Goal: Information Seeking & Learning: Learn about a topic

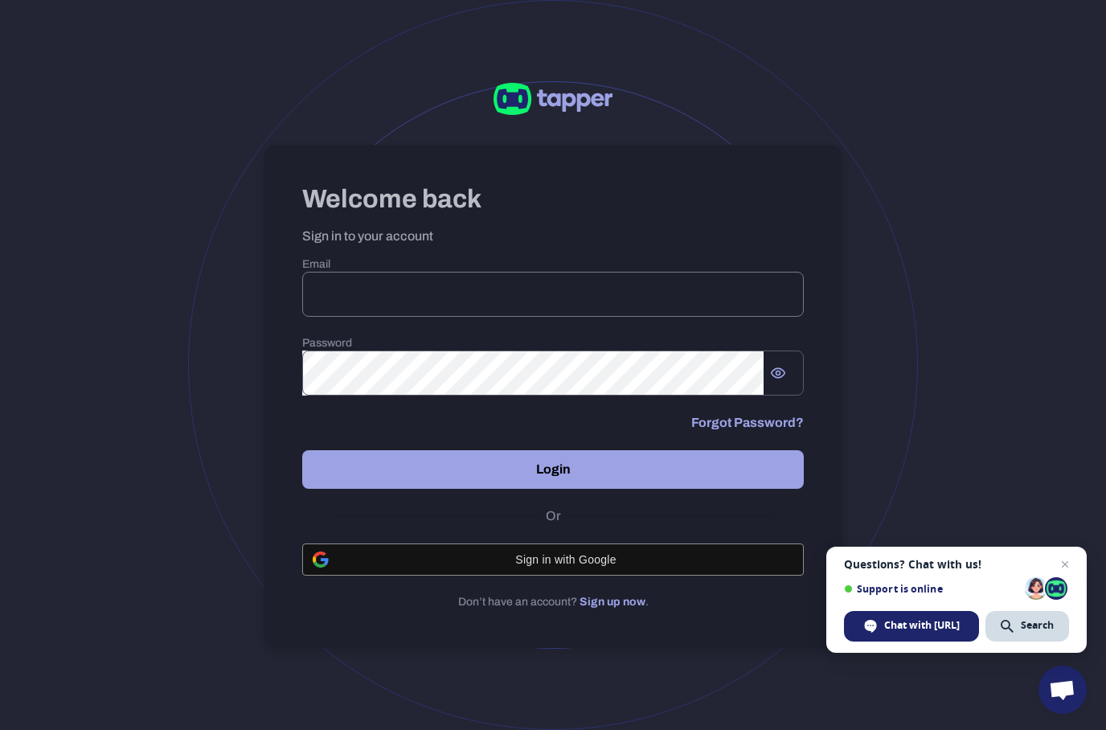
click at [437, 272] on input "email" at bounding box center [553, 294] width 502 height 45
type input "**********"
click at [530, 477] on button "Login" at bounding box center [553, 469] width 502 height 39
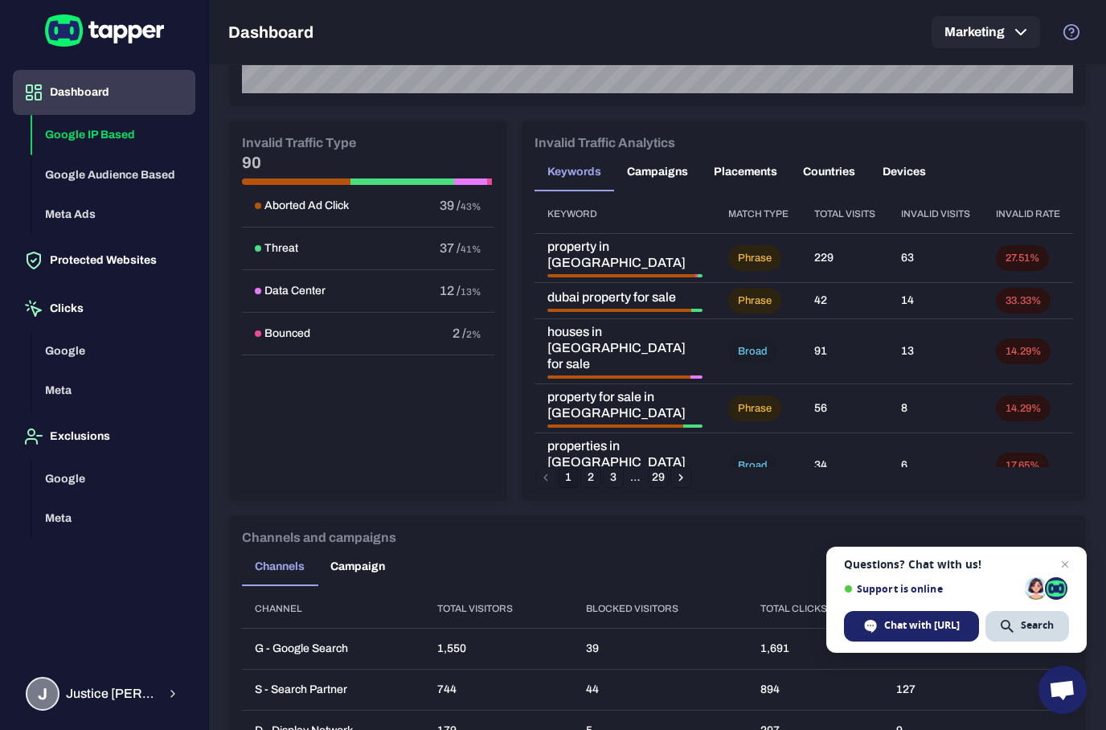
scroll to position [895, 0]
click at [659, 188] on button "Campaigns" at bounding box center [657, 171] width 87 height 39
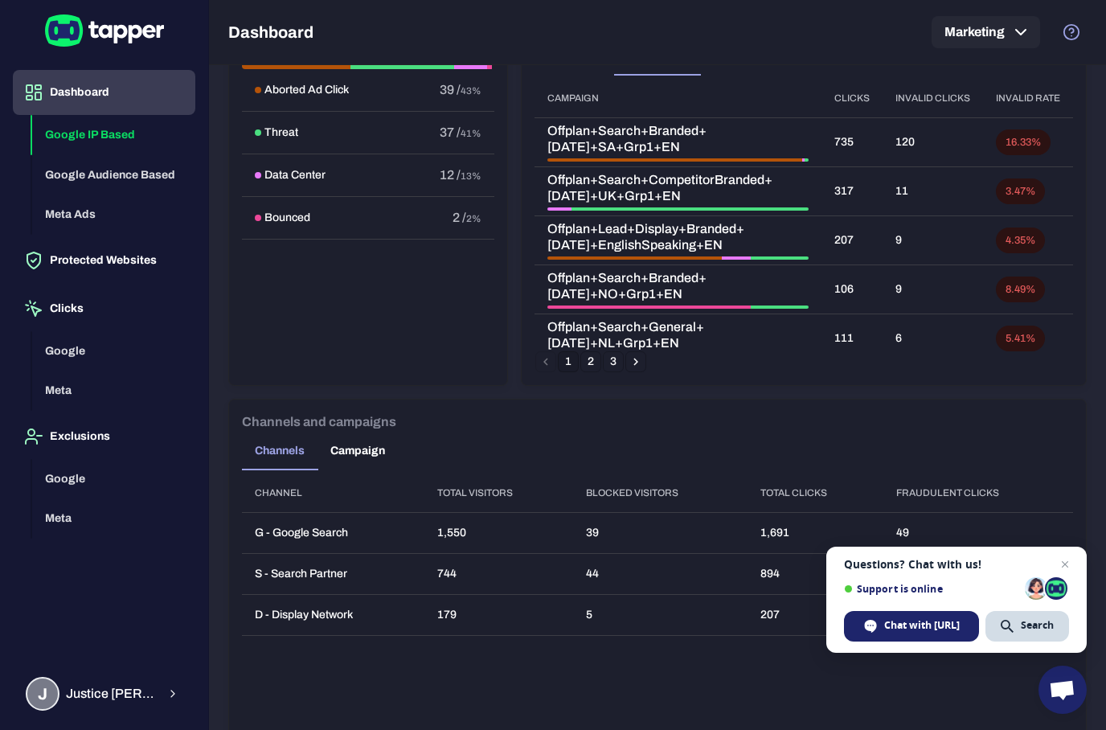
scroll to position [1009, 0]
click at [1071, 557] on span "Open chat" at bounding box center [1065, 565] width 20 height 20
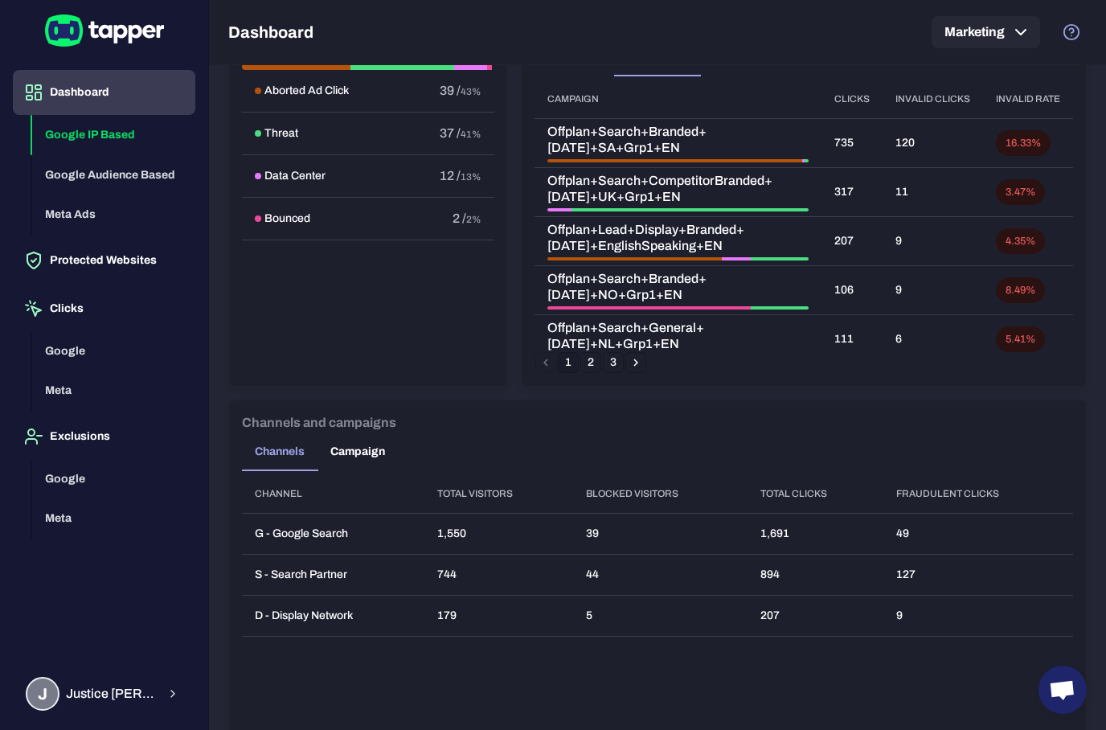
click at [354, 454] on button "Campaign" at bounding box center [357, 451] width 80 height 39
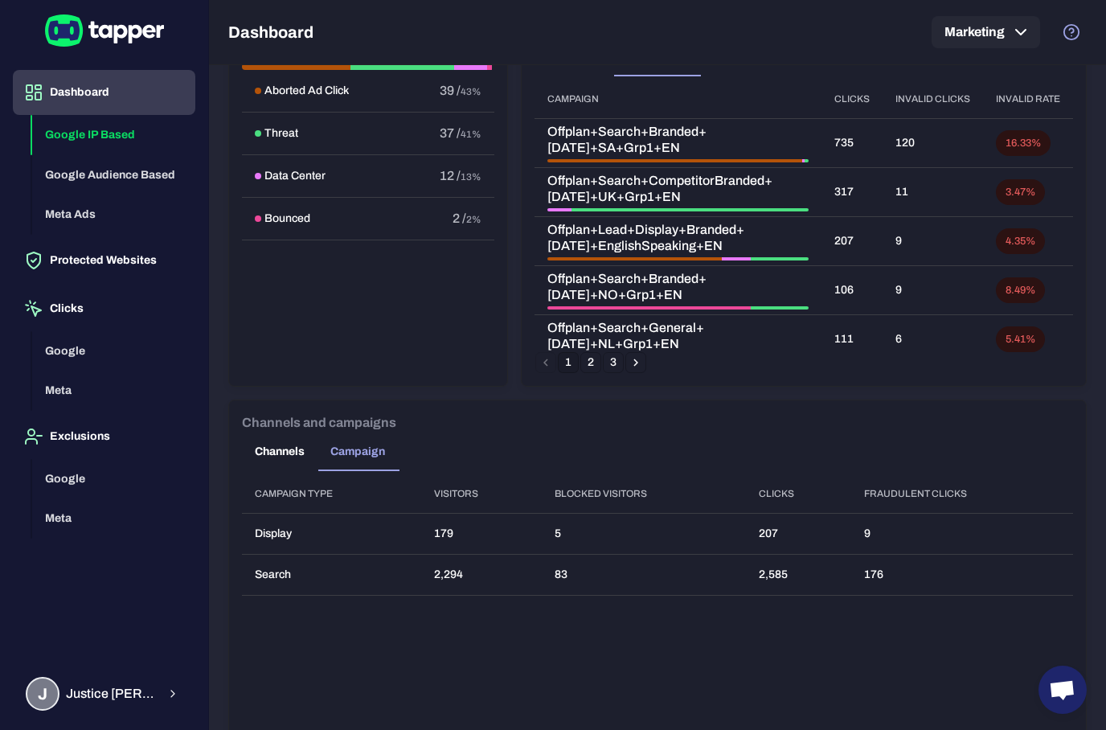
click at [263, 448] on button "Channels" at bounding box center [280, 451] width 76 height 39
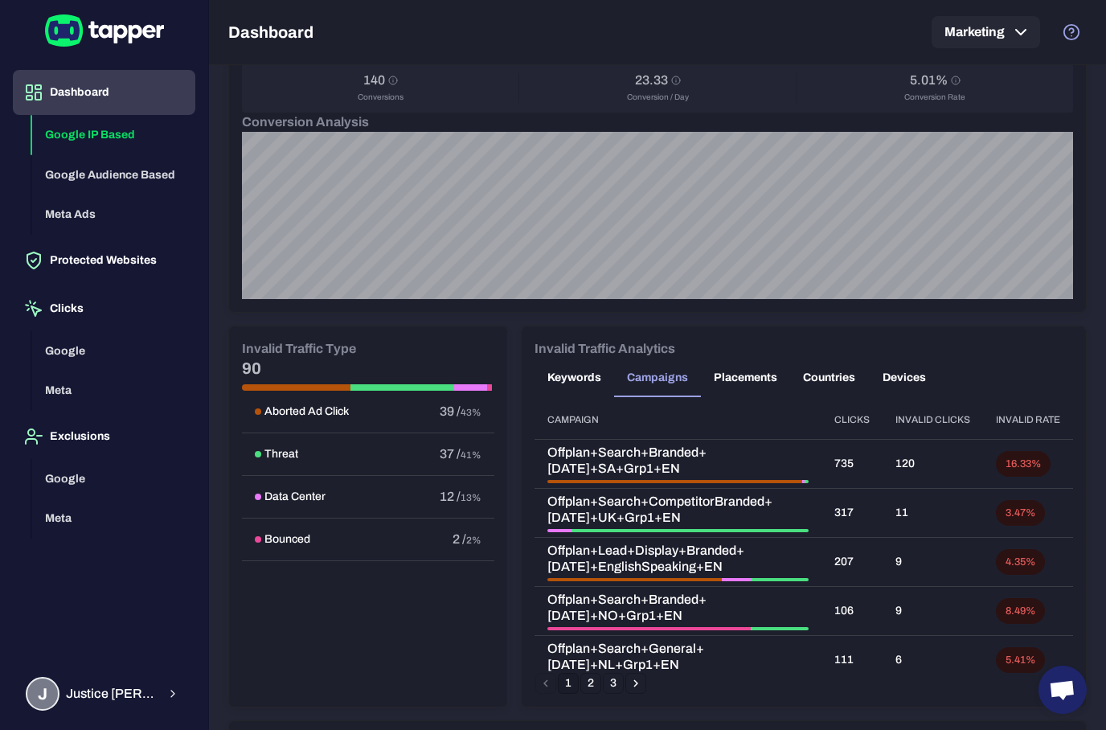
scroll to position [716, 0]
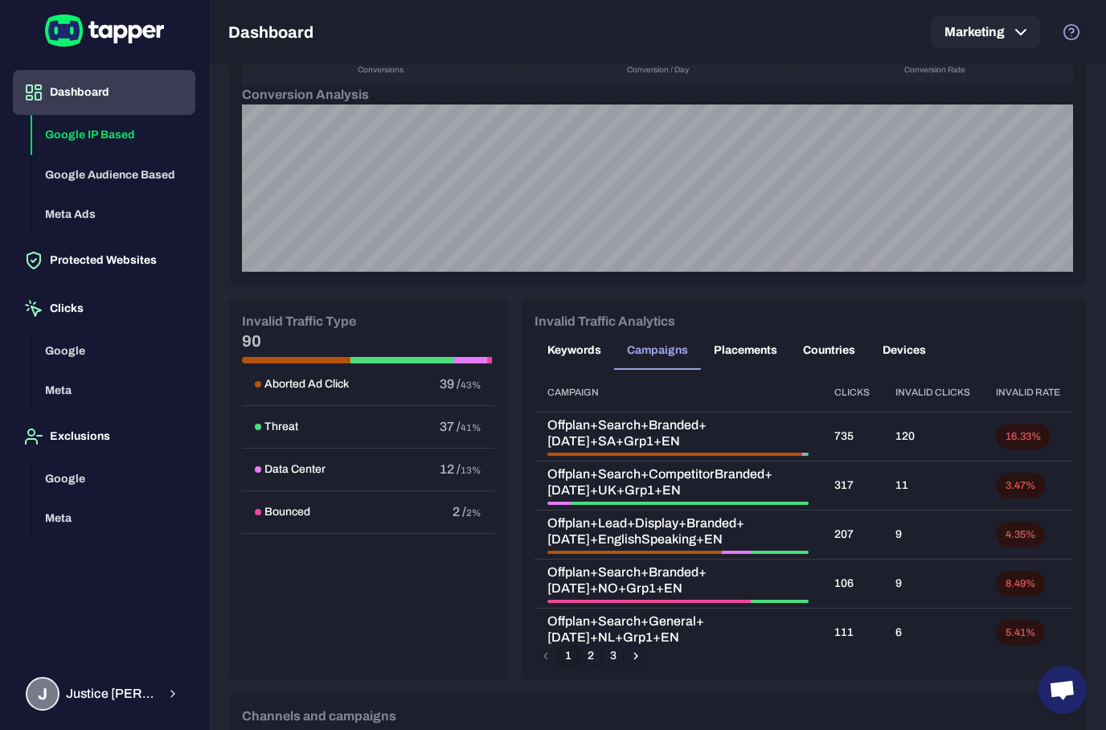
click at [745, 364] on button "Placements" at bounding box center [745, 350] width 89 height 39
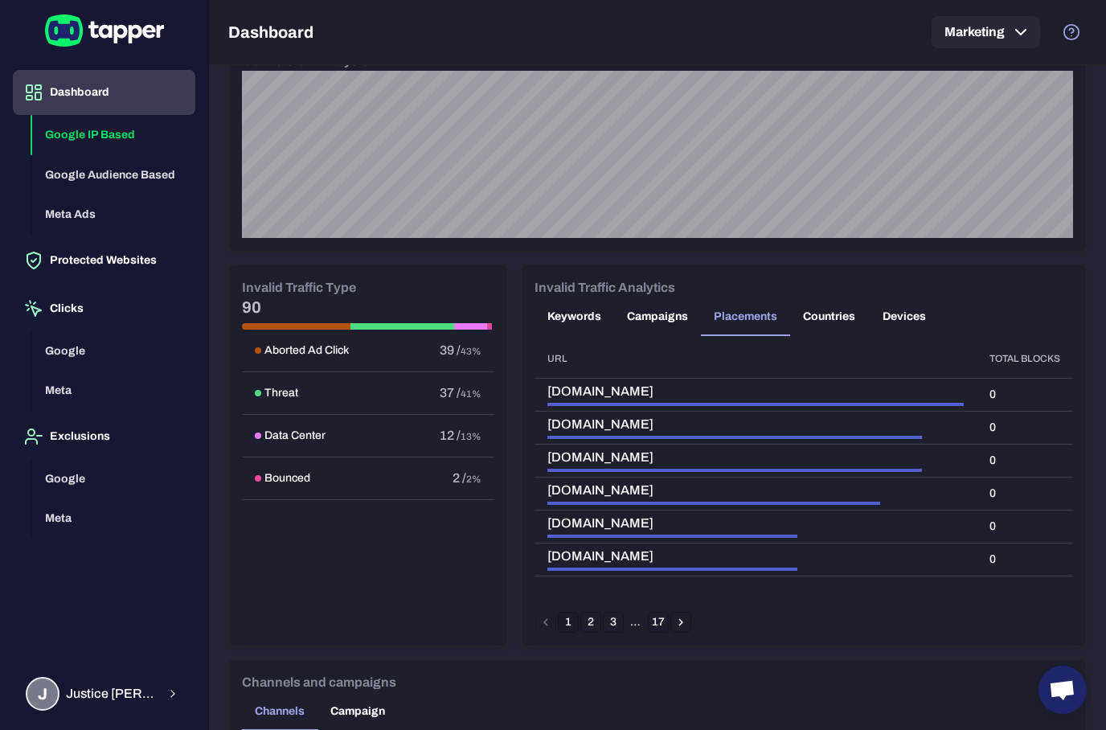
scroll to position [751, 0]
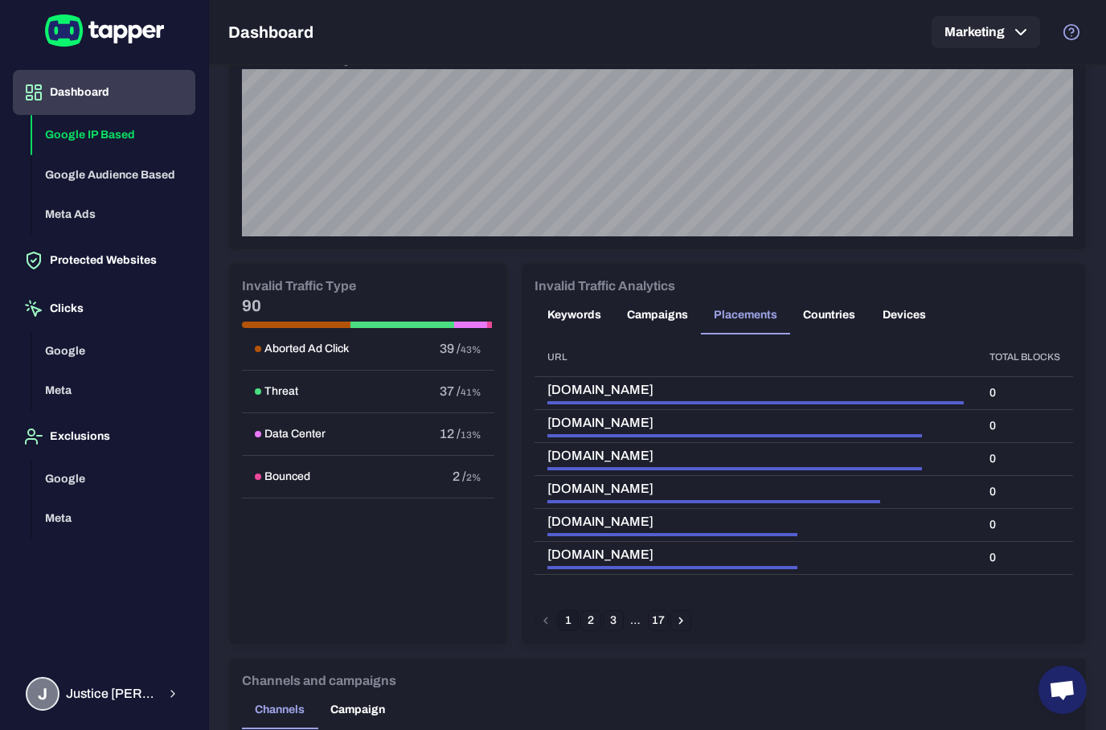
click at [593, 624] on button "2" at bounding box center [590, 620] width 21 height 21
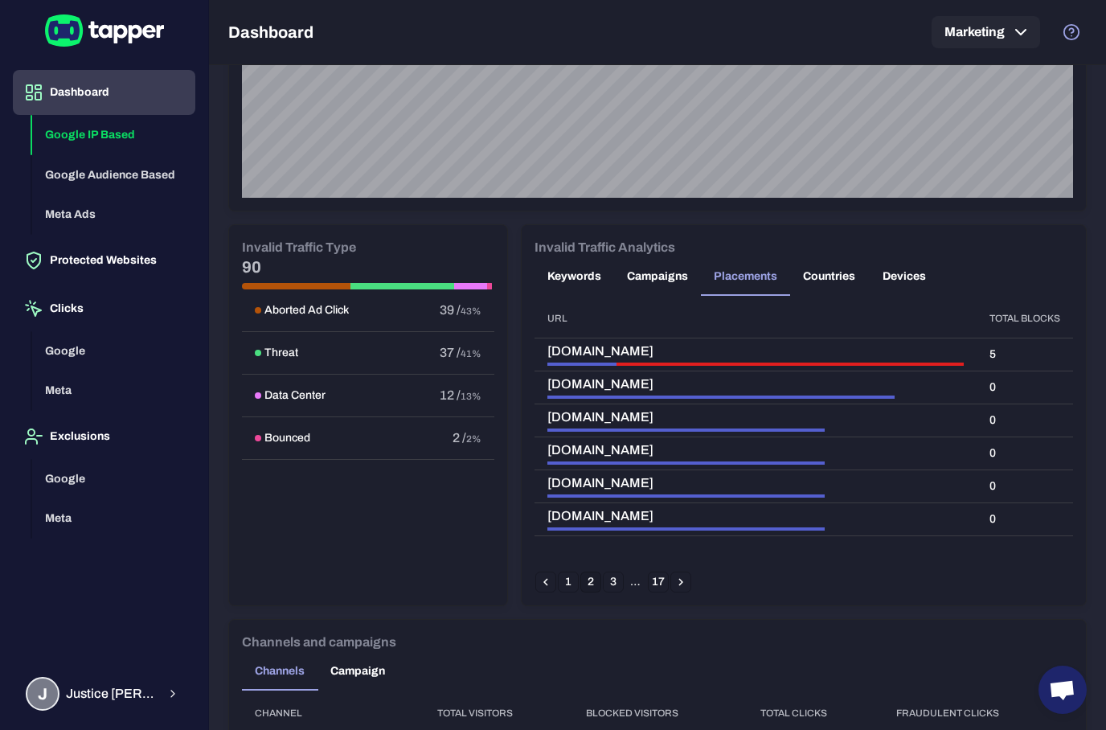
scroll to position [792, 0]
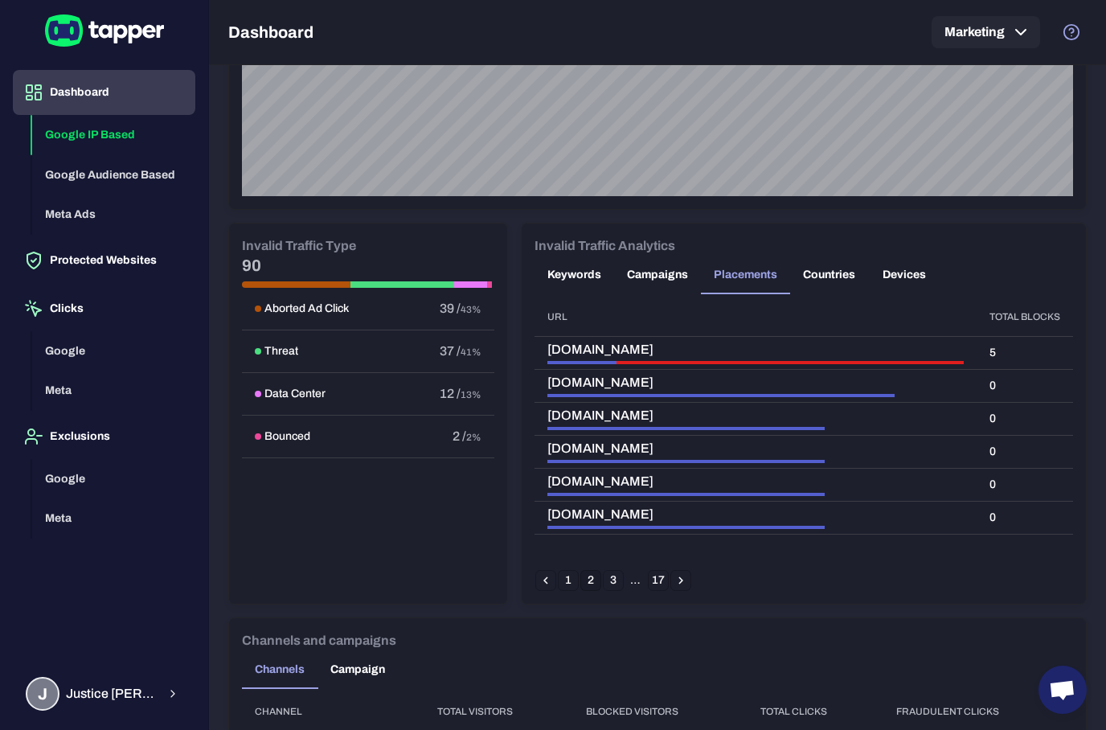
click at [614, 588] on button "3" at bounding box center [613, 580] width 21 height 21
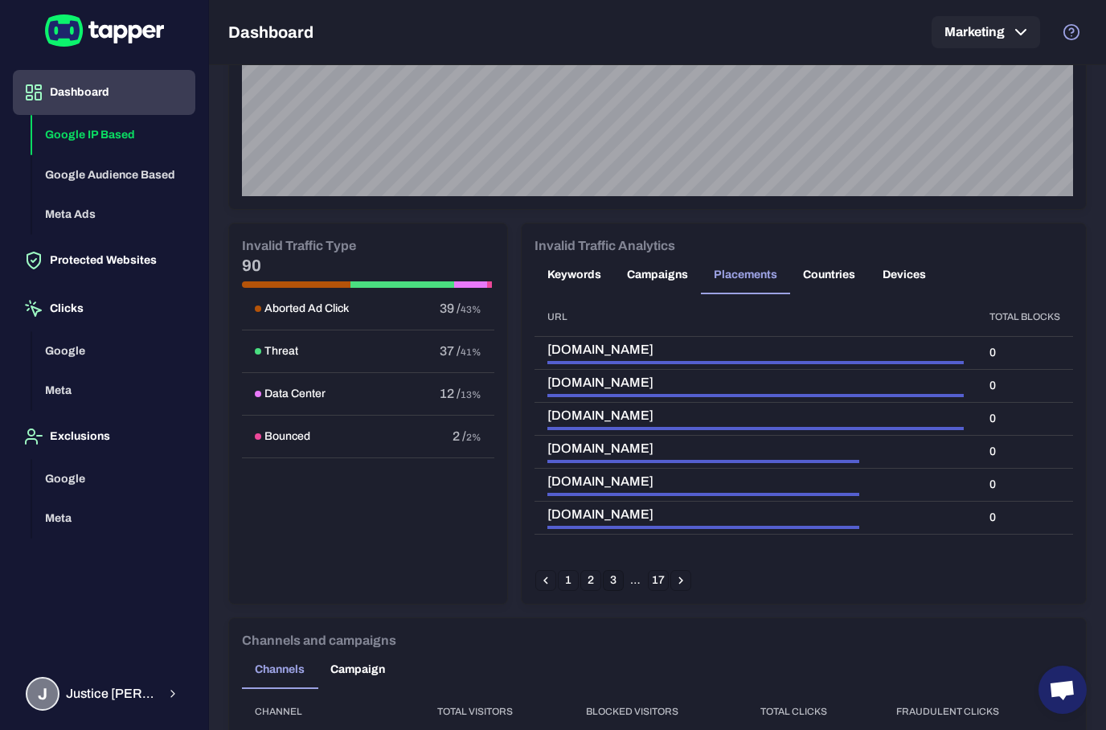
click at [614, 579] on button "3" at bounding box center [613, 580] width 21 height 21
click at [687, 574] on icon "Go to next page" at bounding box center [681, 580] width 14 height 14
click at [678, 577] on icon "Go to next page" at bounding box center [681, 580] width 14 height 14
click at [668, 577] on button "17" at bounding box center [658, 580] width 21 height 21
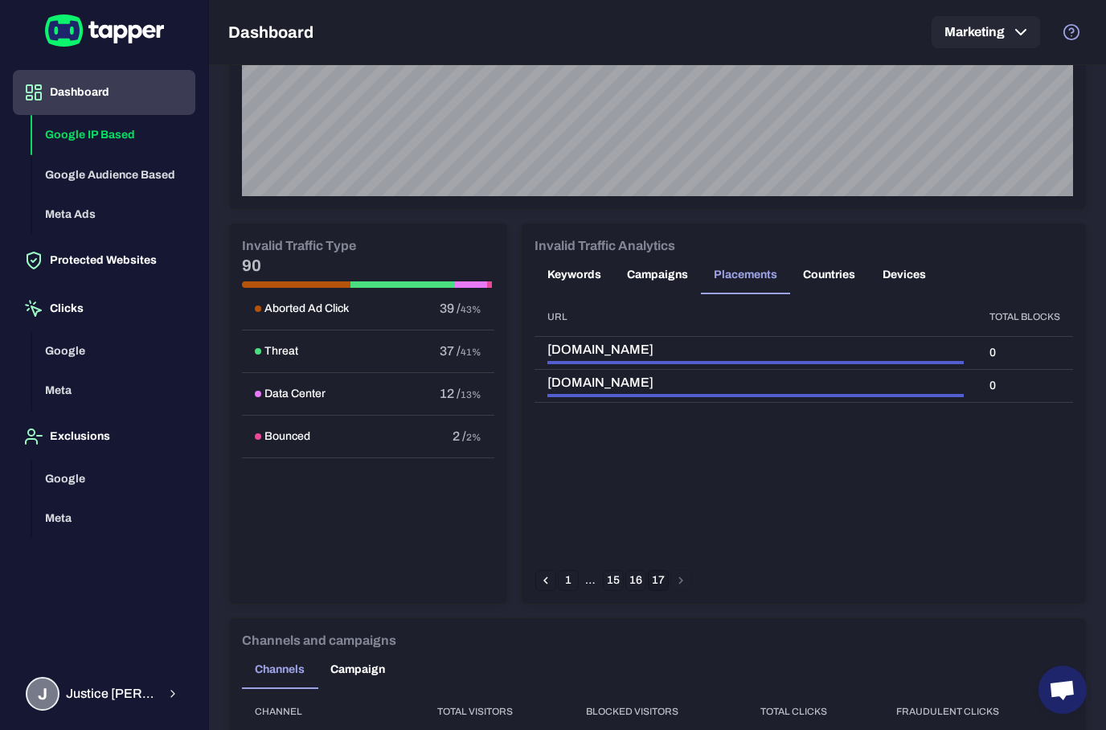
click at [687, 579] on li "pagination navigation" at bounding box center [681, 580] width 23 height 21
click at [690, 584] on li "pagination navigation" at bounding box center [681, 580] width 23 height 21
click at [688, 587] on li "pagination navigation" at bounding box center [681, 580] width 23 height 21
click at [687, 578] on li "pagination navigation" at bounding box center [681, 580] width 23 height 21
click at [639, 579] on button "16" at bounding box center [635, 580] width 21 height 21
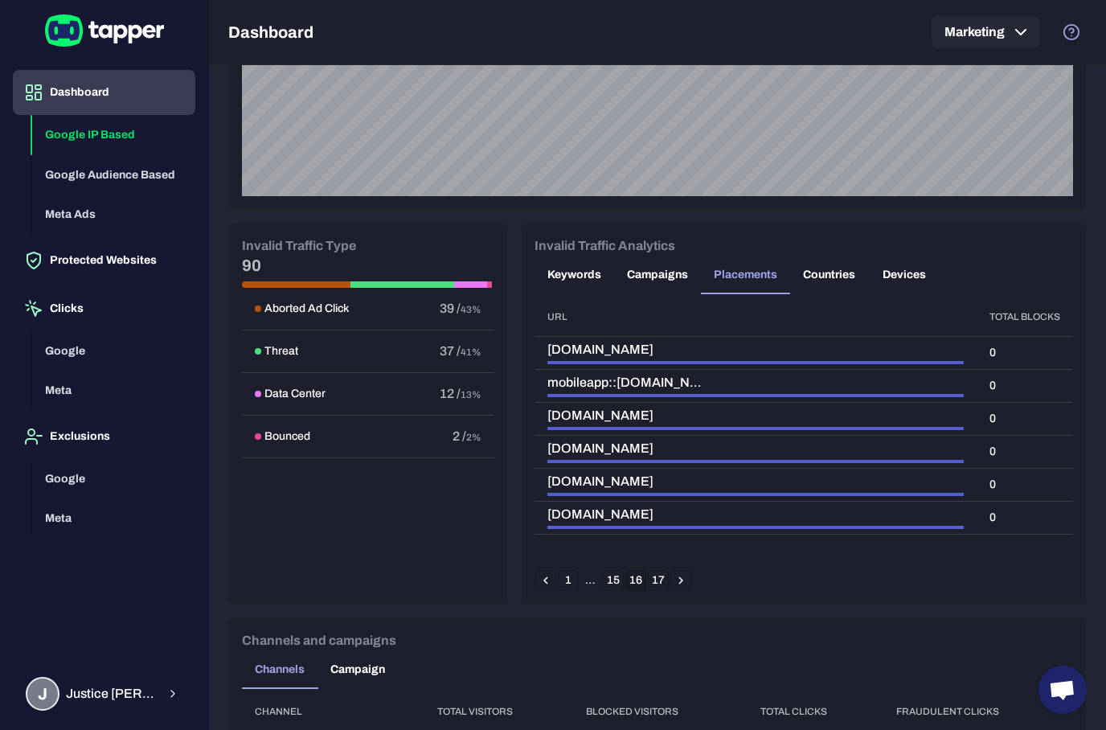
click at [633, 590] on button "16" at bounding box center [635, 580] width 21 height 21
click at [614, 575] on button "15" at bounding box center [613, 580] width 21 height 21
click at [547, 576] on icon "Go to previous page" at bounding box center [545, 580] width 14 height 14
click at [837, 271] on button "Countries" at bounding box center [829, 275] width 78 height 39
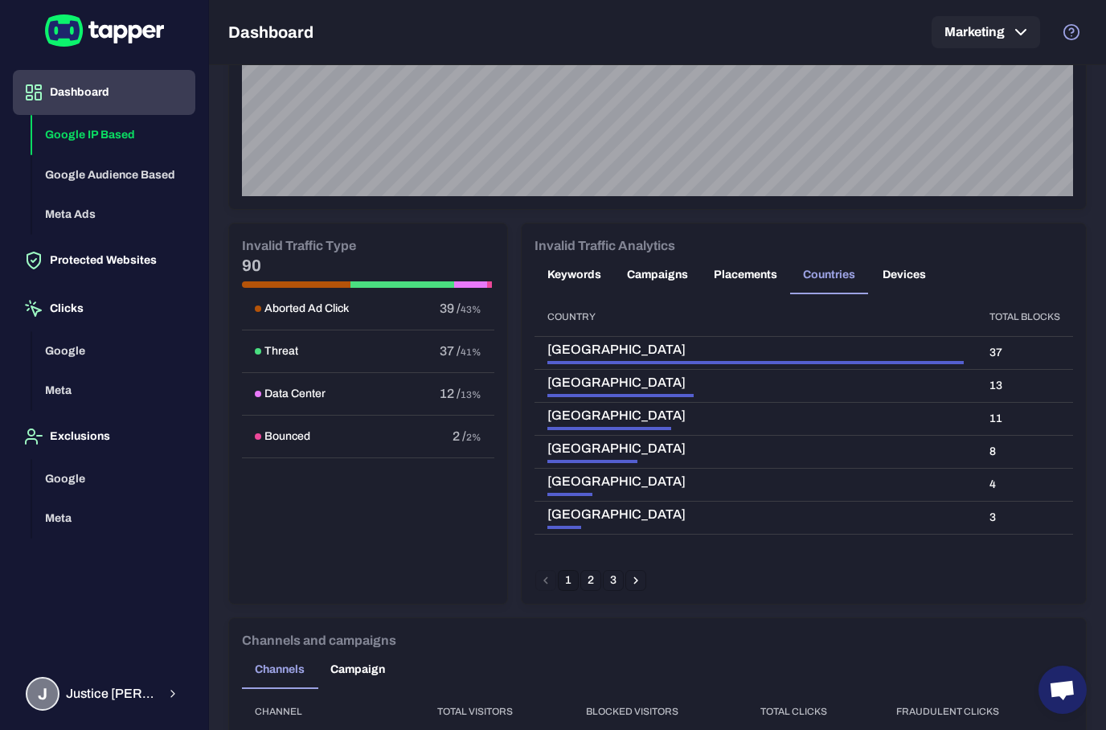
click at [898, 285] on button "Devices" at bounding box center [904, 275] width 72 height 39
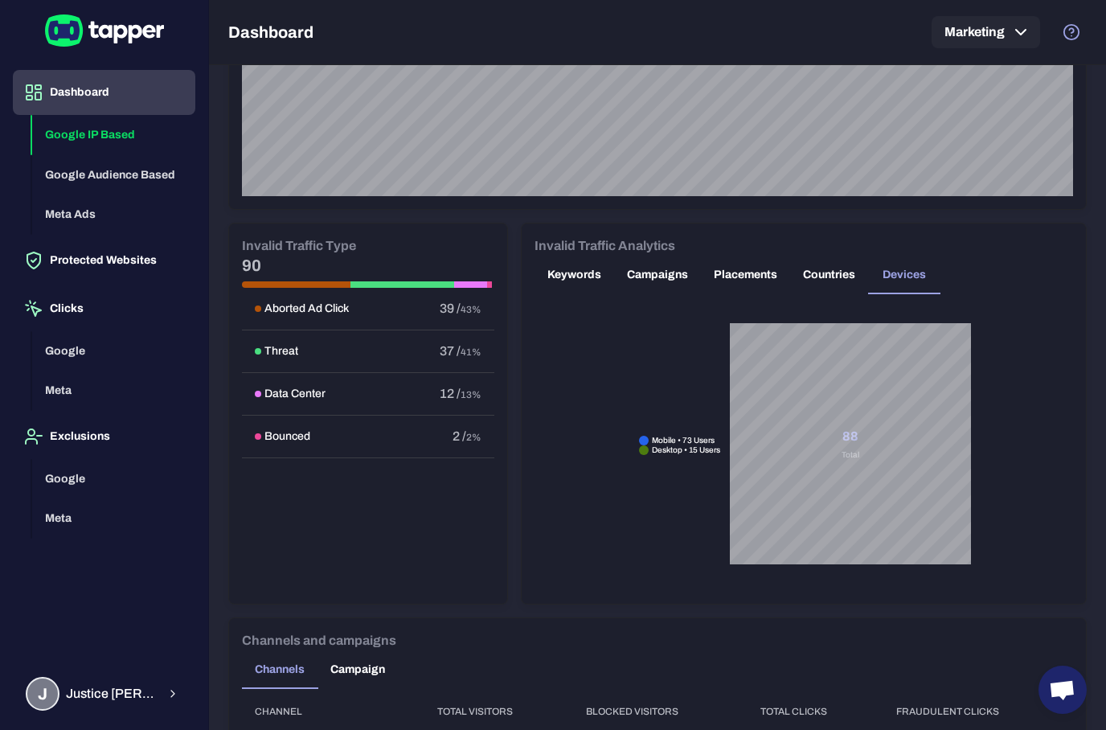
click at [583, 277] on button "Keywords" at bounding box center [574, 275] width 80 height 39
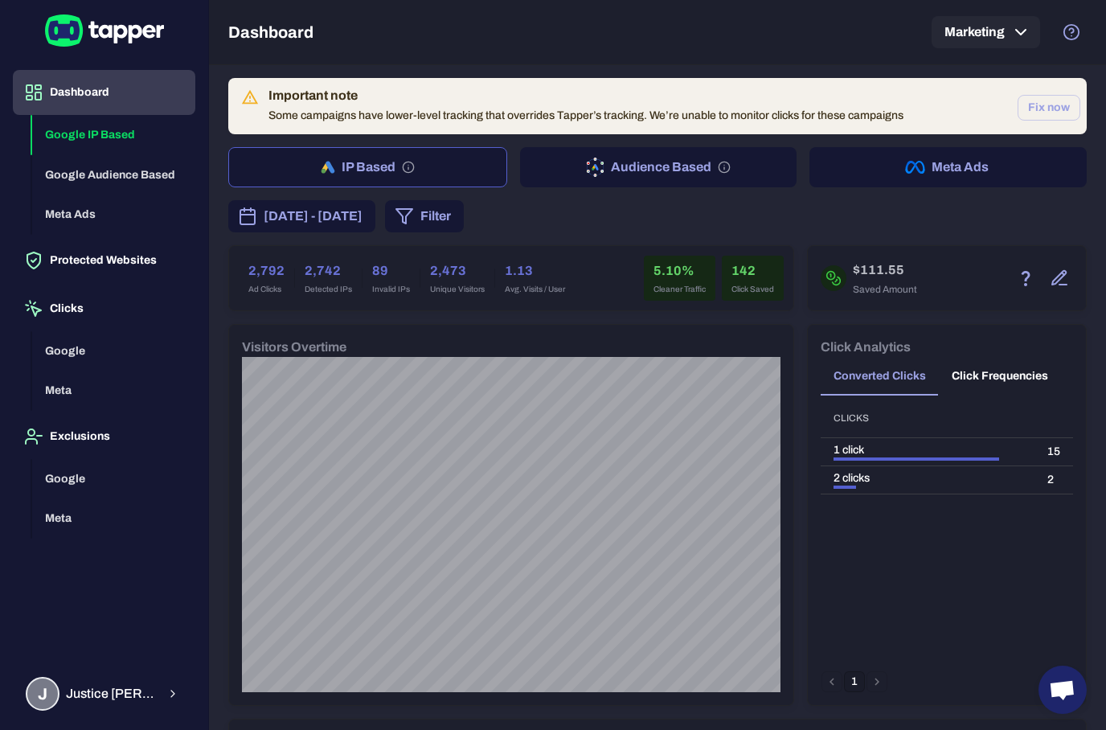
scroll to position [0, 0]
click at [104, 186] on button "Google Audience Based" at bounding box center [113, 175] width 163 height 40
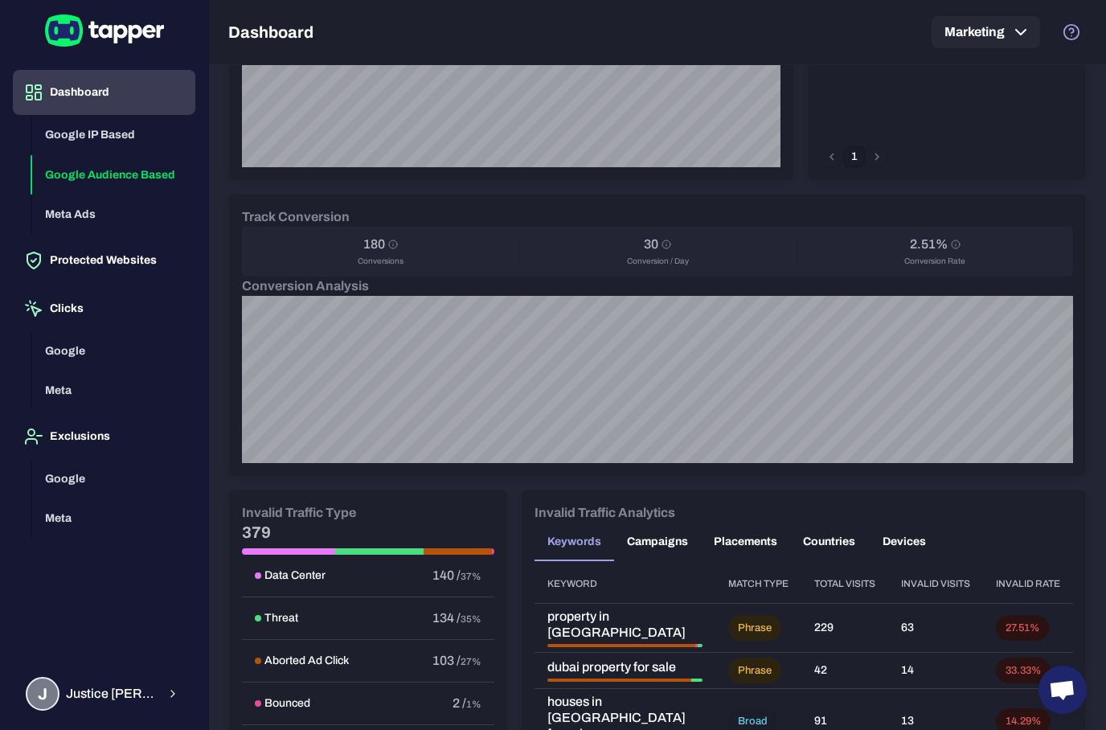
scroll to position [508, 0]
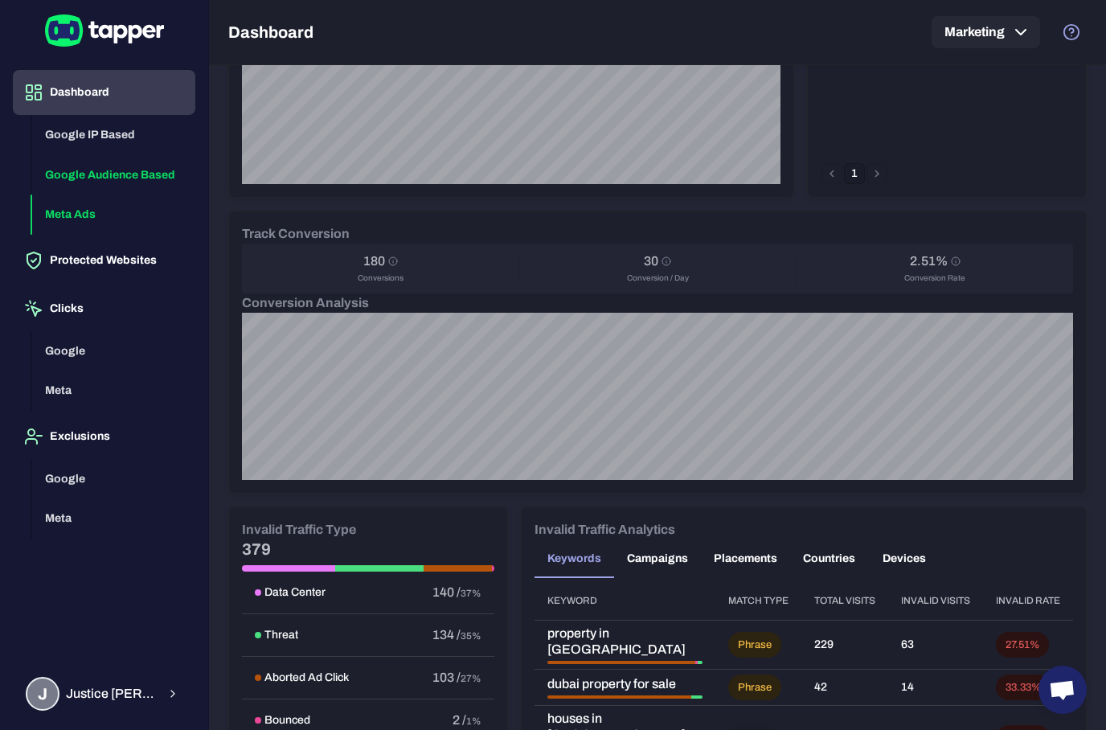
click at [80, 215] on button "Meta Ads" at bounding box center [113, 215] width 163 height 40
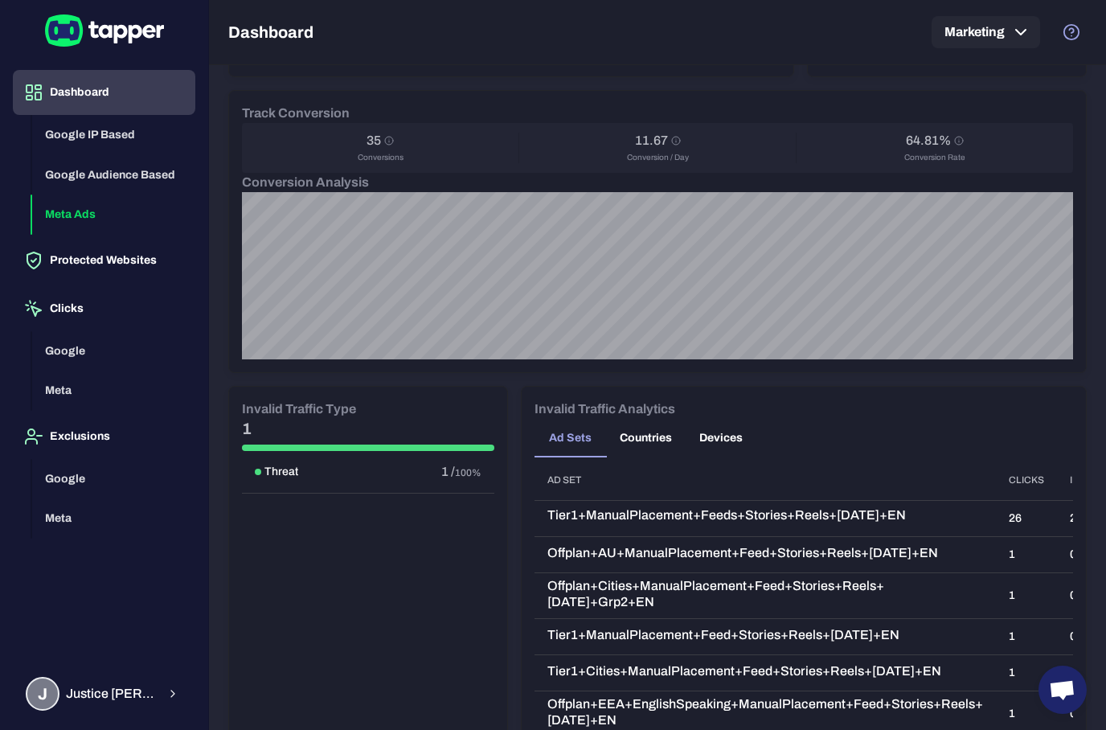
scroll to position [559, 0]
click at [81, 358] on button "Google" at bounding box center [113, 351] width 163 height 40
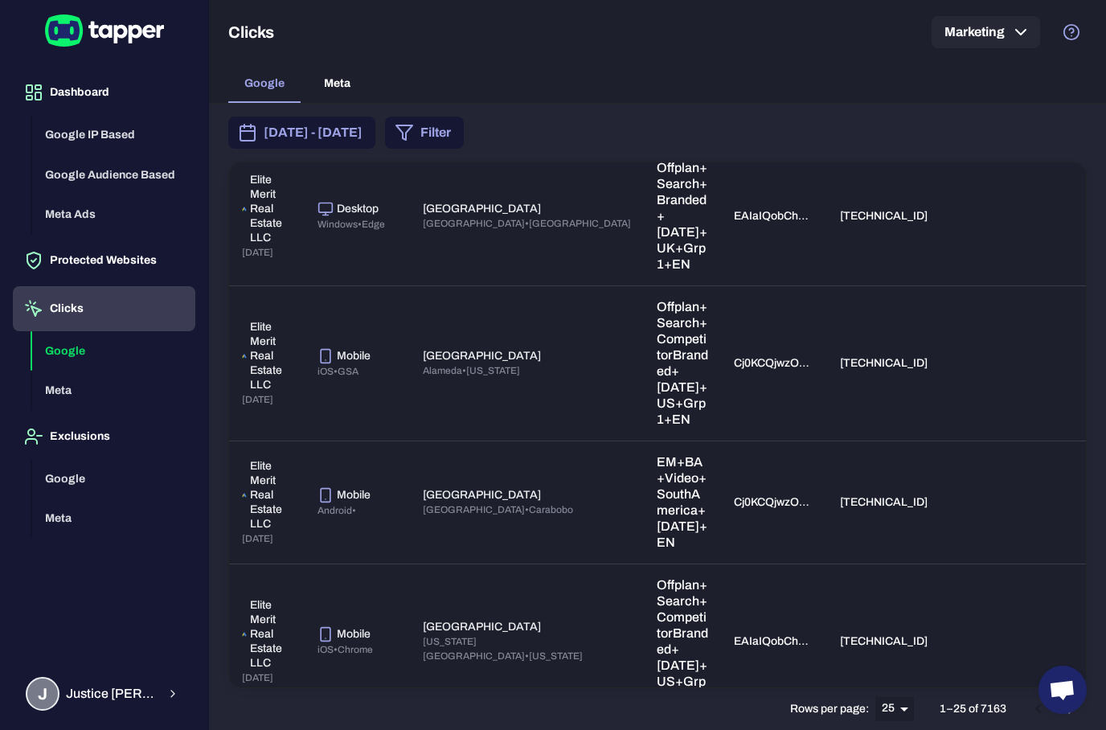
scroll to position [2134, 0]
click at [1056, 635] on icon "button" at bounding box center [1063, 640] width 16 height 11
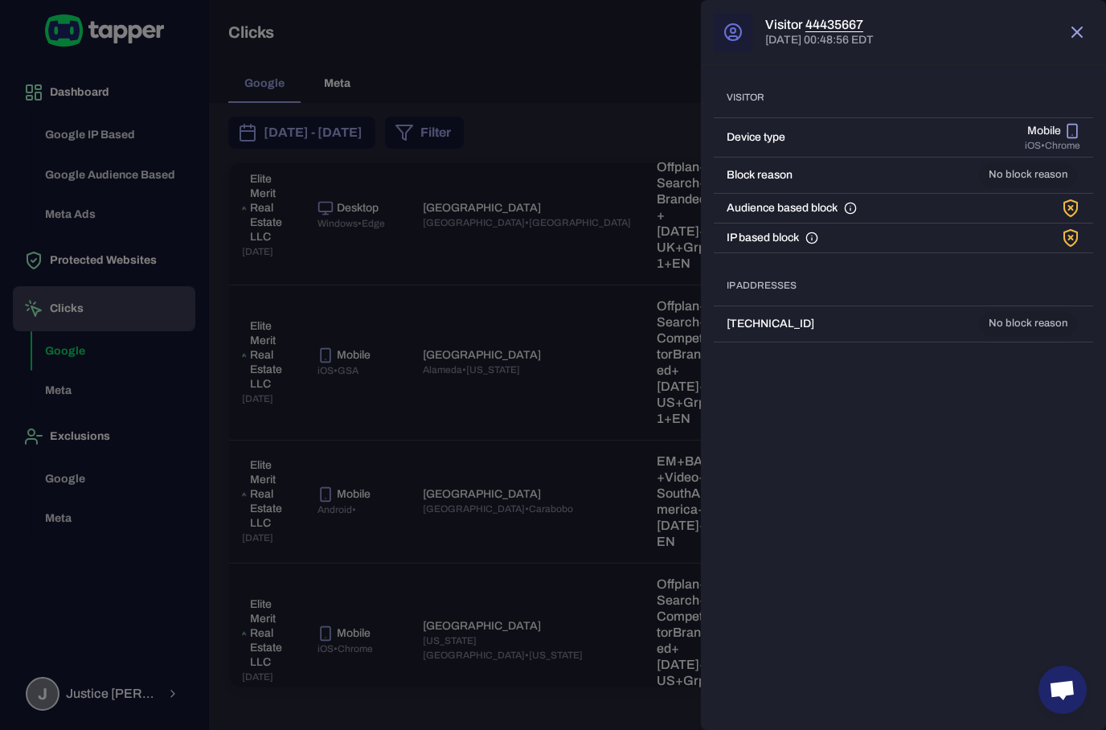
click at [1063, 31] on button "button" at bounding box center [1077, 32] width 32 height 32
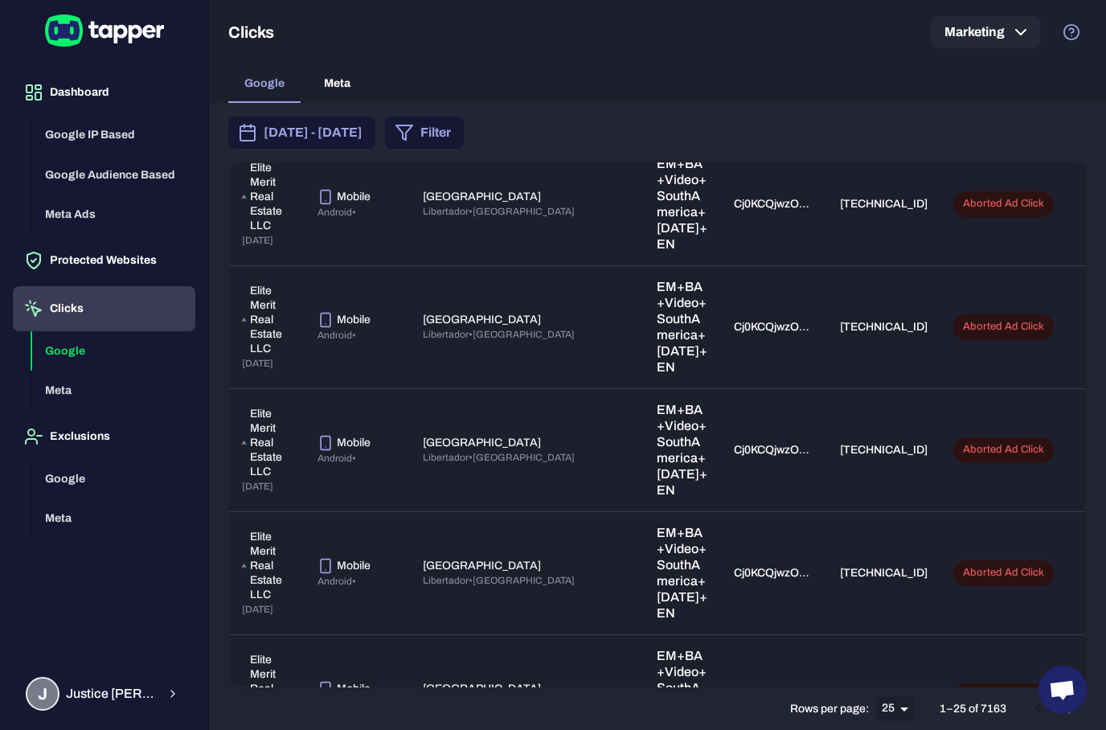
click at [538, 113] on div "[DATE] - [DATE] Filter Ads account Device Location Campaign Click id IP address…" at bounding box center [657, 417] width 897 height 626
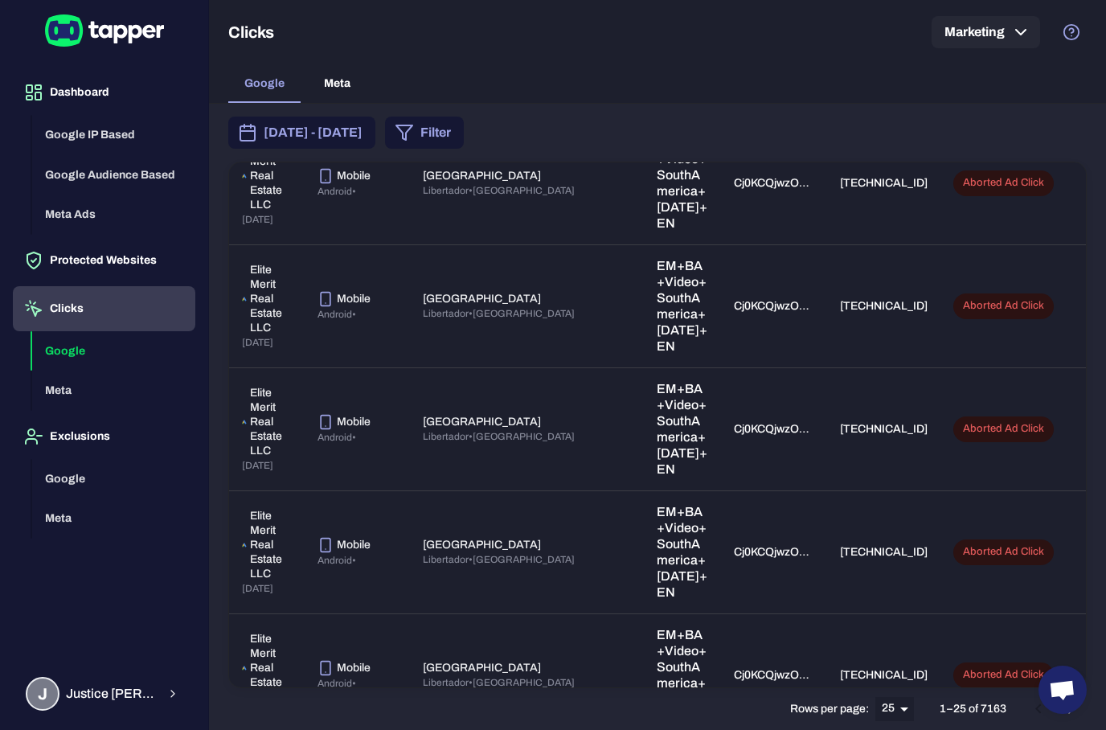
click at [464, 147] on button "Filter" at bounding box center [424, 133] width 79 height 32
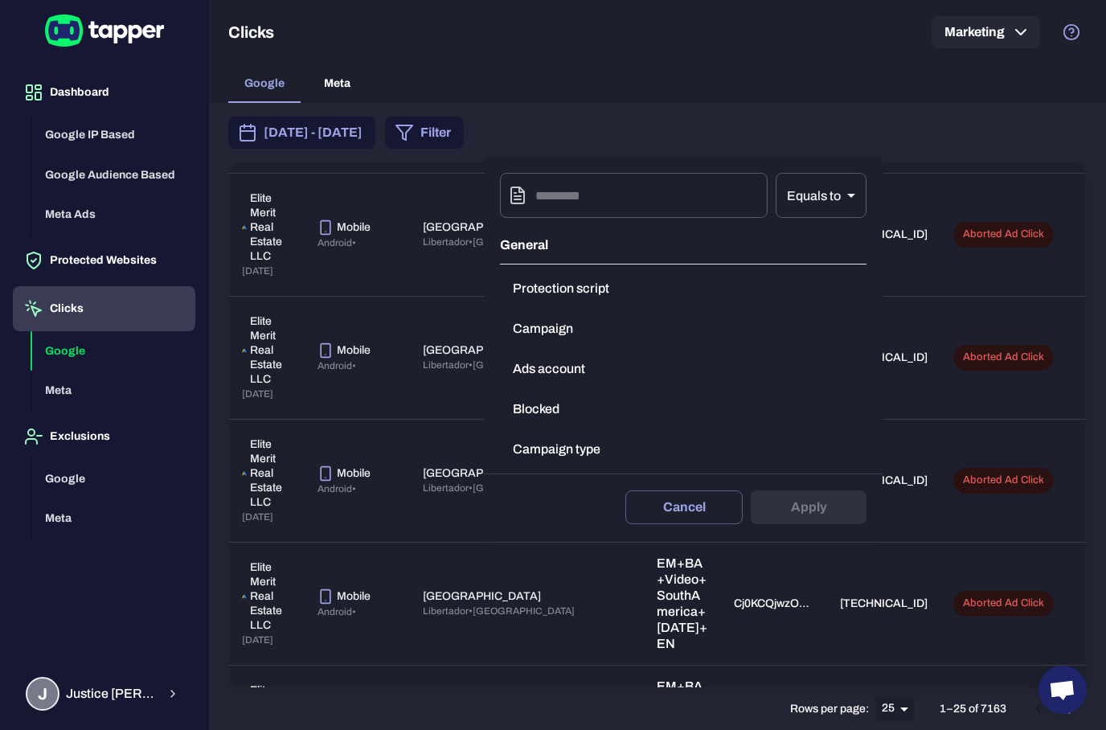
scroll to position [967, 0]
click at [546, 418] on button "Blocked" at bounding box center [683, 409] width 367 height 32
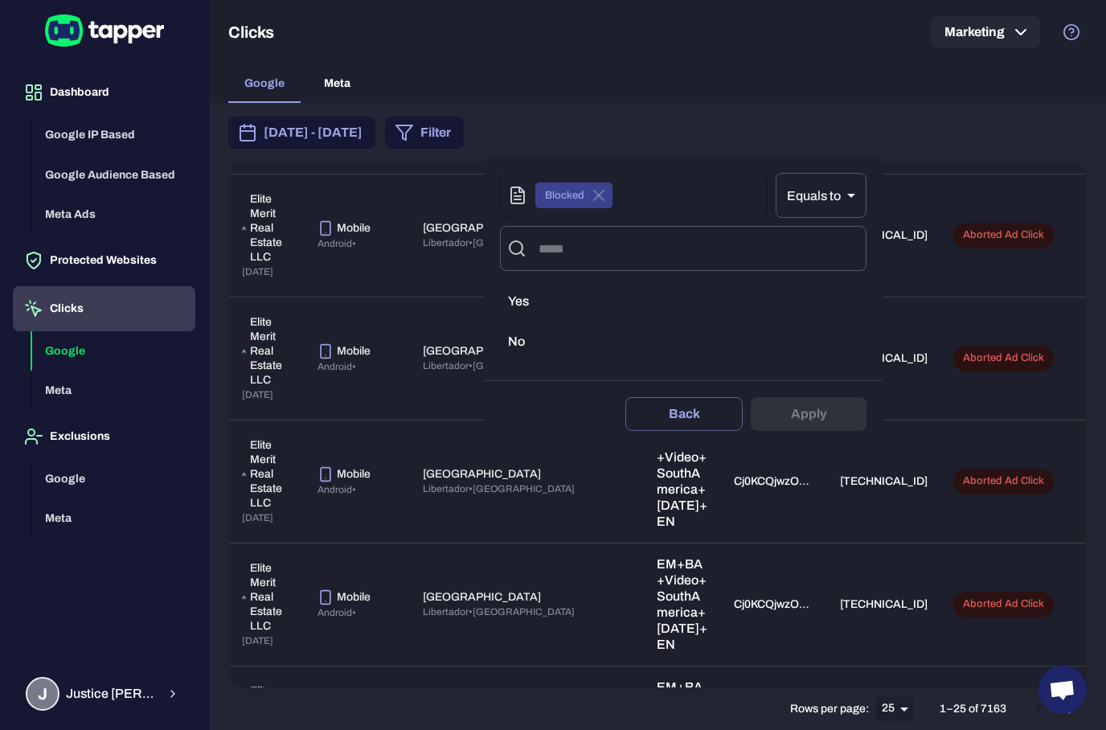
click at [836, 413] on div "Delete filter Back Apply" at bounding box center [683, 413] width 399 height 67
click at [832, 420] on div "Delete filter Back Apply" at bounding box center [683, 413] width 399 height 67
click at [527, 297] on span "Yes" at bounding box center [518, 301] width 21 height 16
click at [846, 424] on button "Apply" at bounding box center [809, 414] width 116 height 34
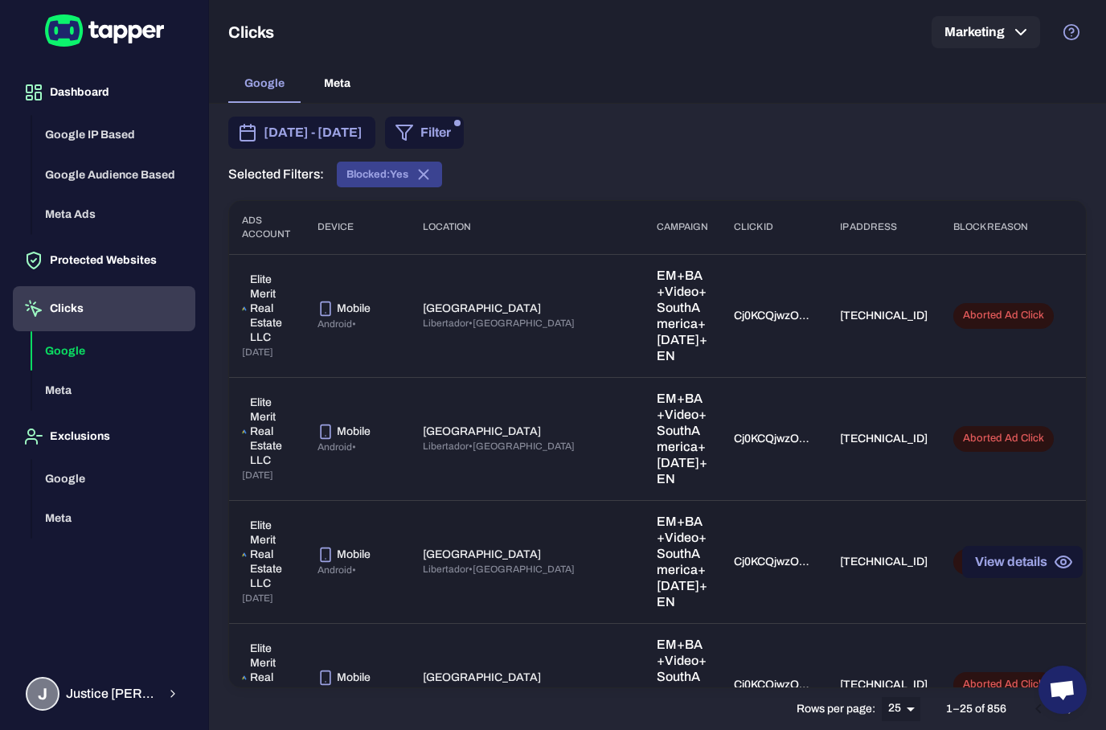
click at [1063, 546] on button "View details" at bounding box center [1022, 562] width 121 height 32
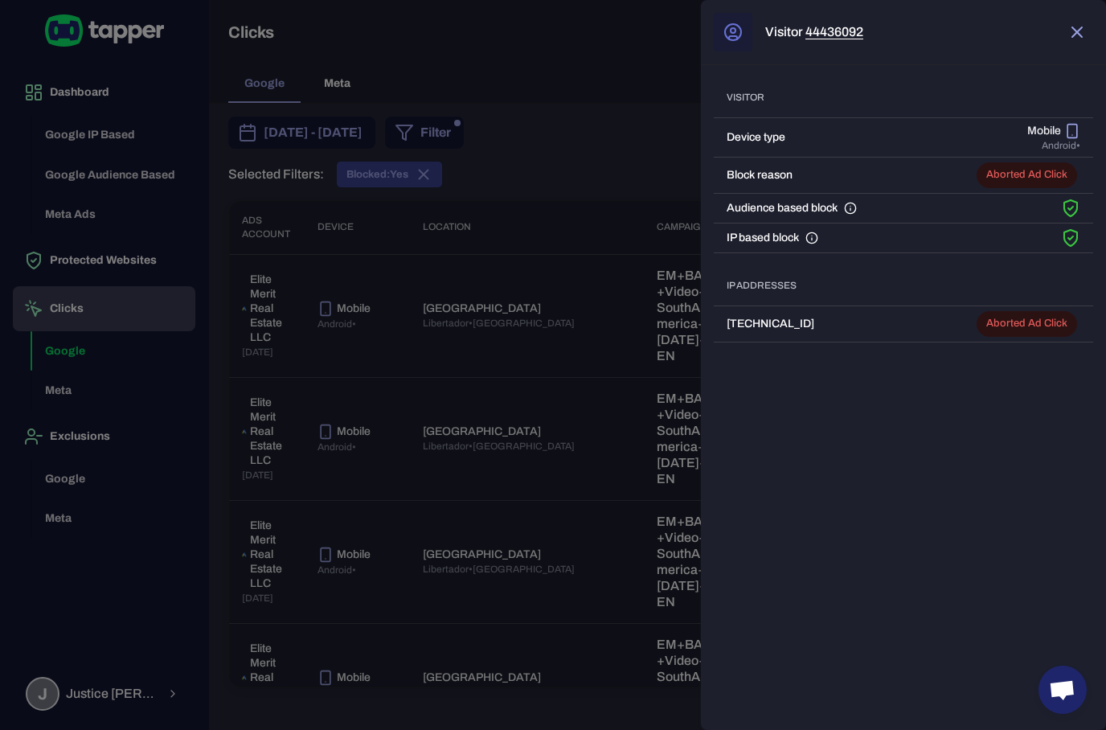
click at [1082, 33] on icon "button" at bounding box center [1076, 32] width 19 height 19
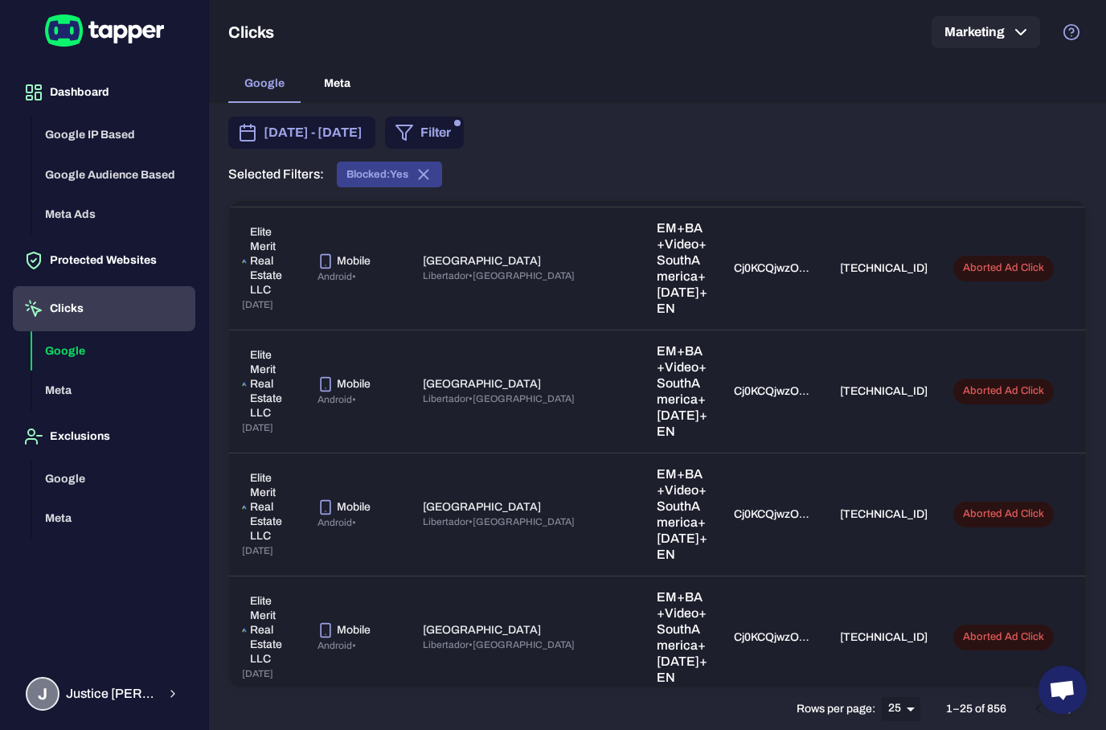
scroll to position [909, 0]
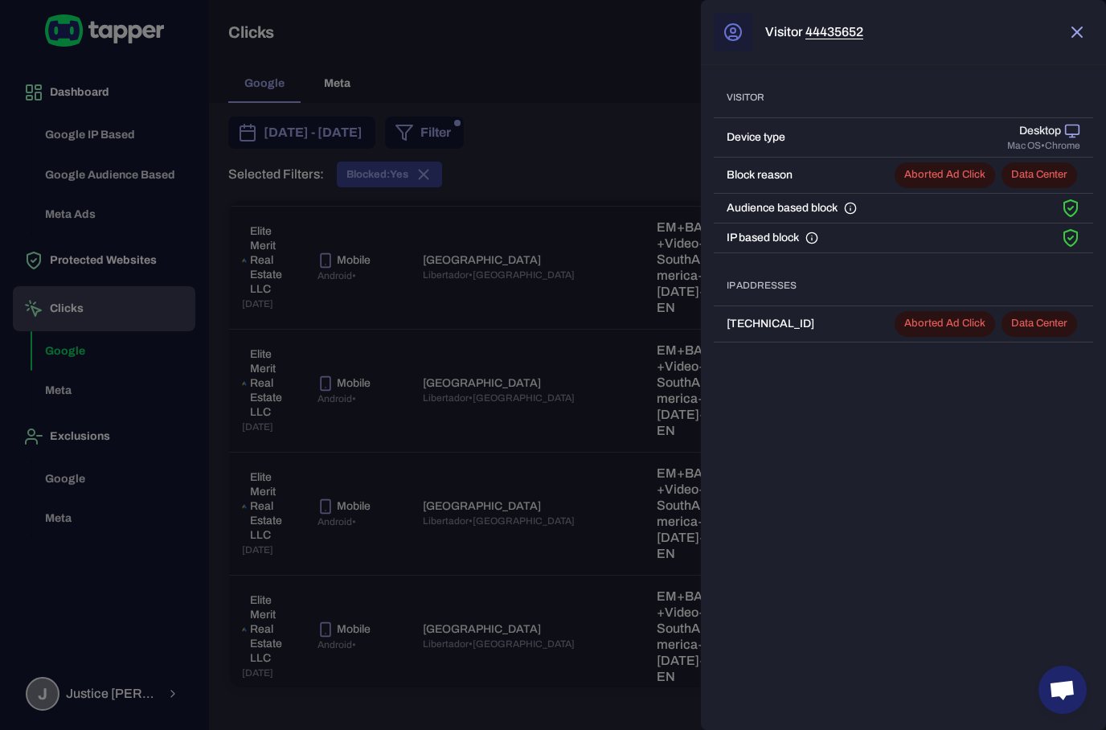
click at [1084, 31] on icon "button" at bounding box center [1076, 32] width 19 height 19
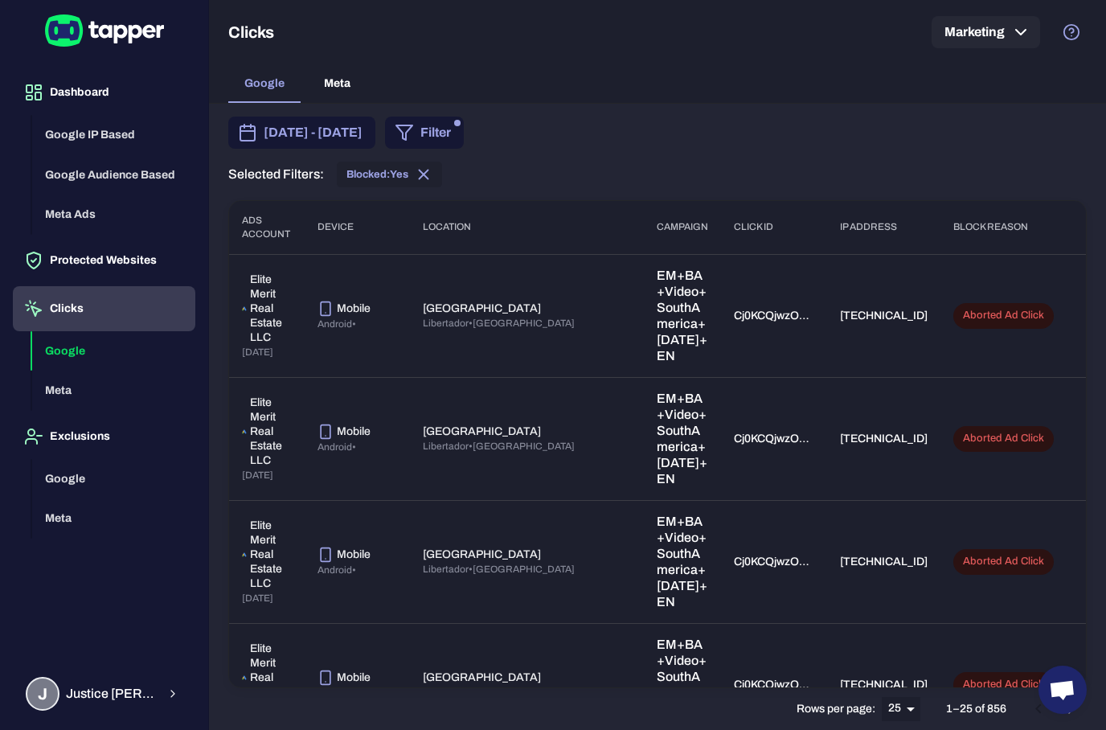
click at [441, 169] on span "Blocked: Yes" at bounding box center [389, 175] width 105 height 18
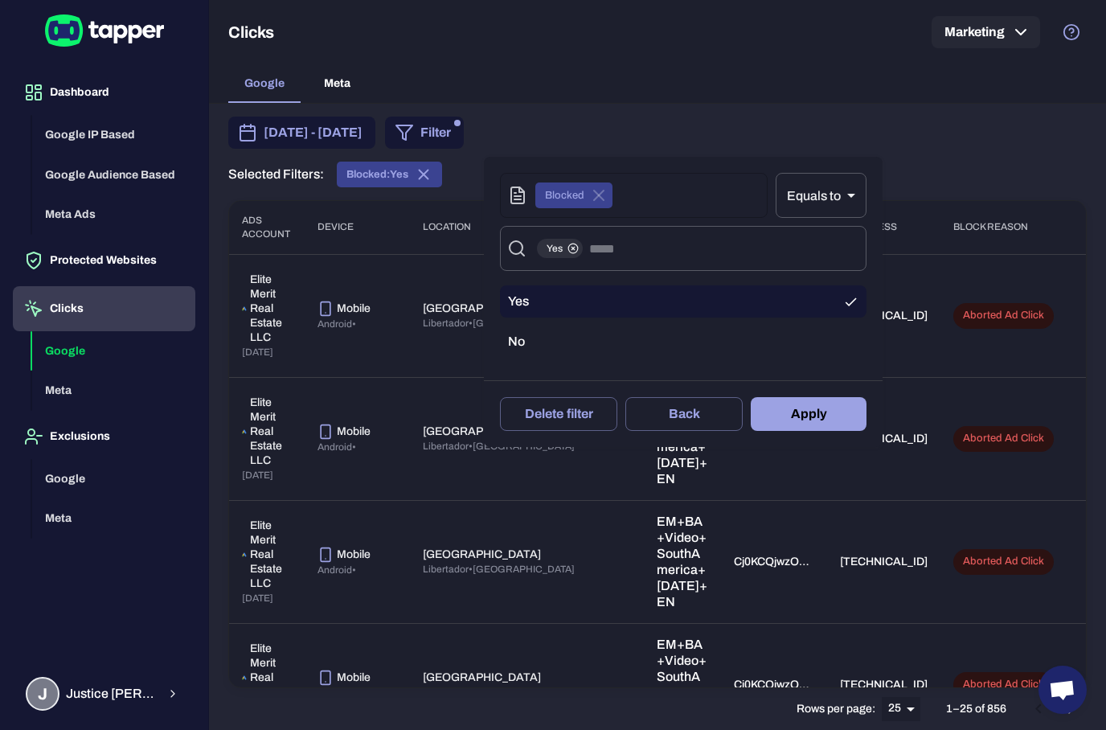
click at [873, 145] on div at bounding box center [553, 365] width 1106 height 730
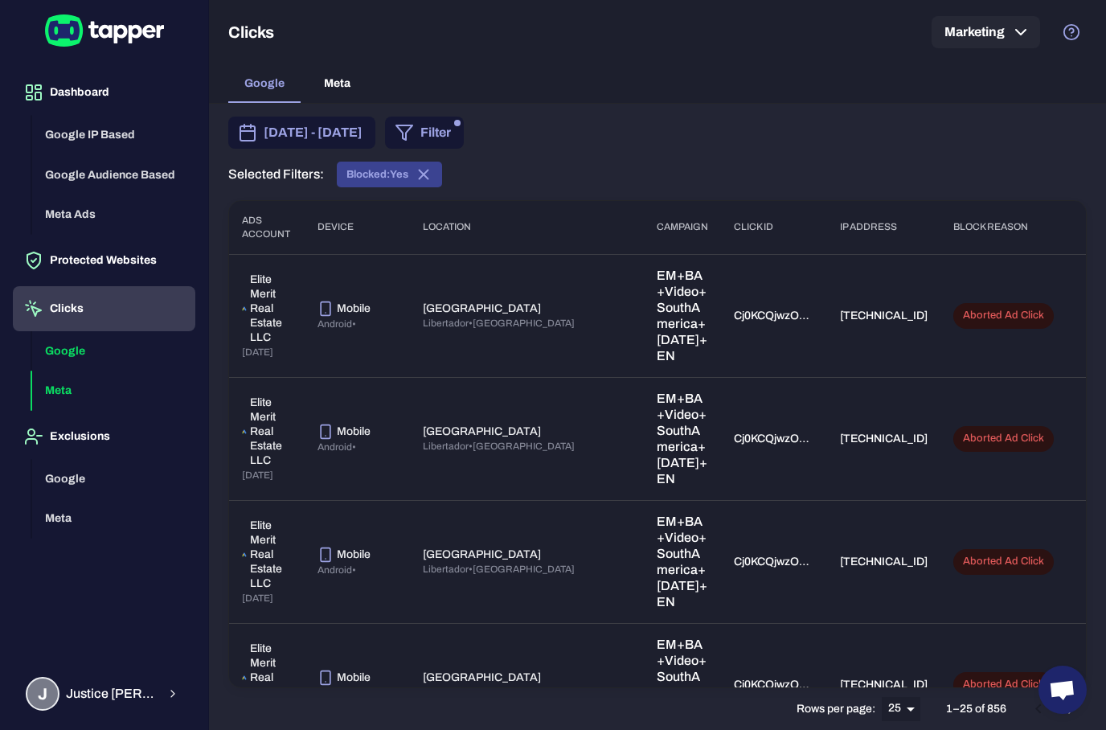
click at [95, 388] on button "Meta" at bounding box center [113, 391] width 163 height 40
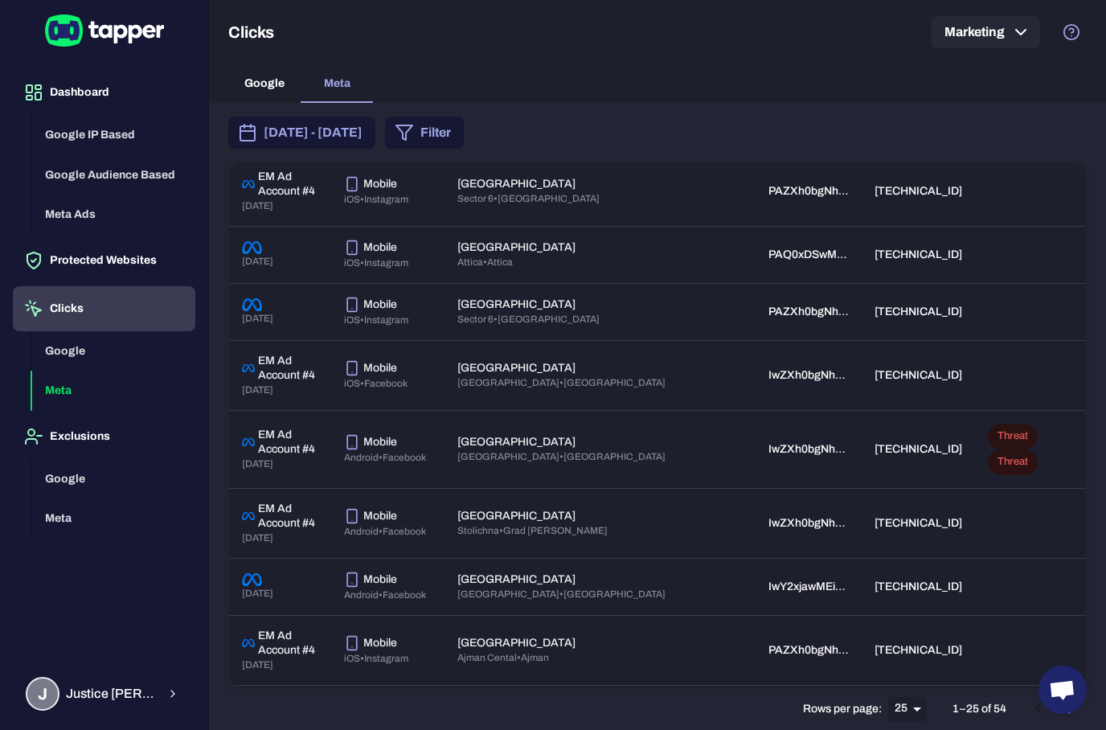
scroll to position [1017, 0]
click at [74, 481] on button "Google" at bounding box center [113, 479] width 163 height 40
click at [66, 484] on button "Google" at bounding box center [113, 479] width 163 height 40
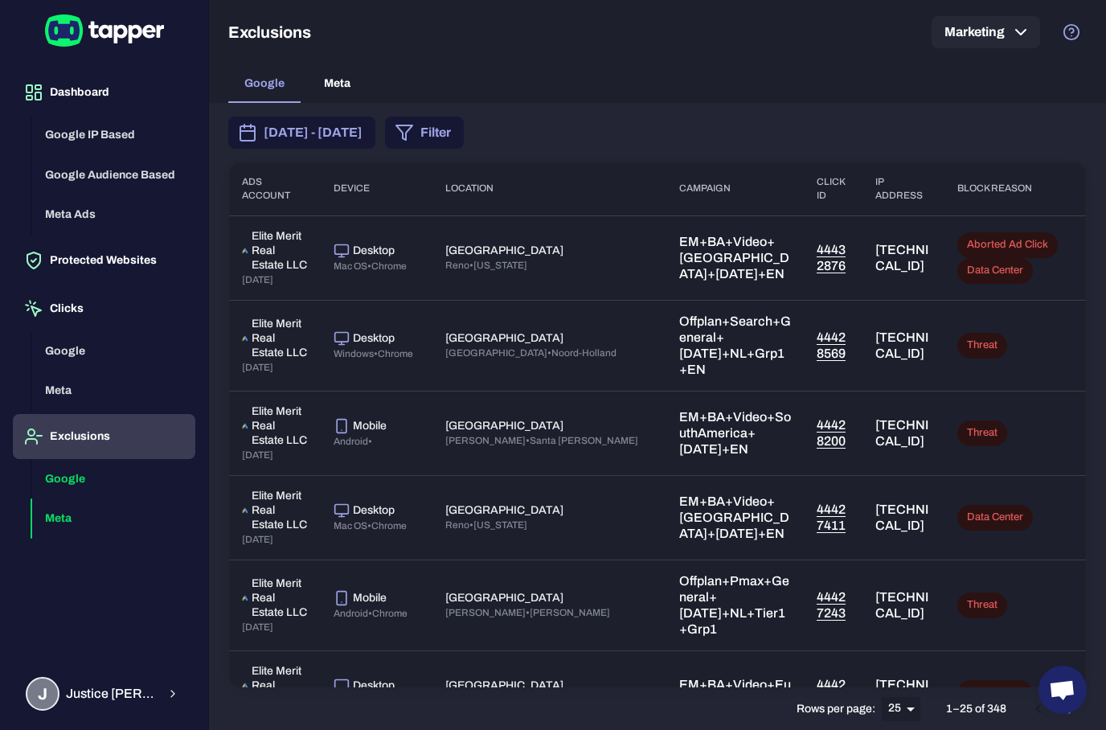
click at [65, 512] on button "Meta" at bounding box center [113, 518] width 163 height 40
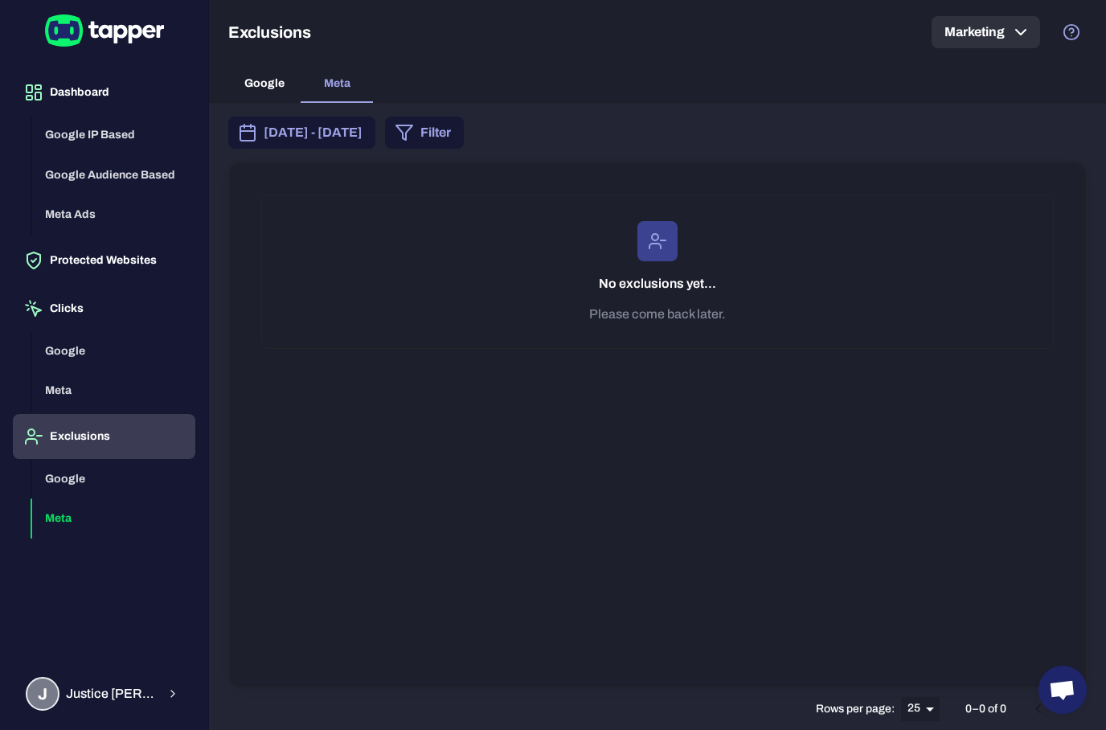
click at [1026, 40] on icon "button" at bounding box center [1020, 32] width 19 height 19
click at [967, 553] on div at bounding box center [553, 365] width 1106 height 730
